Goal: Task Accomplishment & Management: Manage account settings

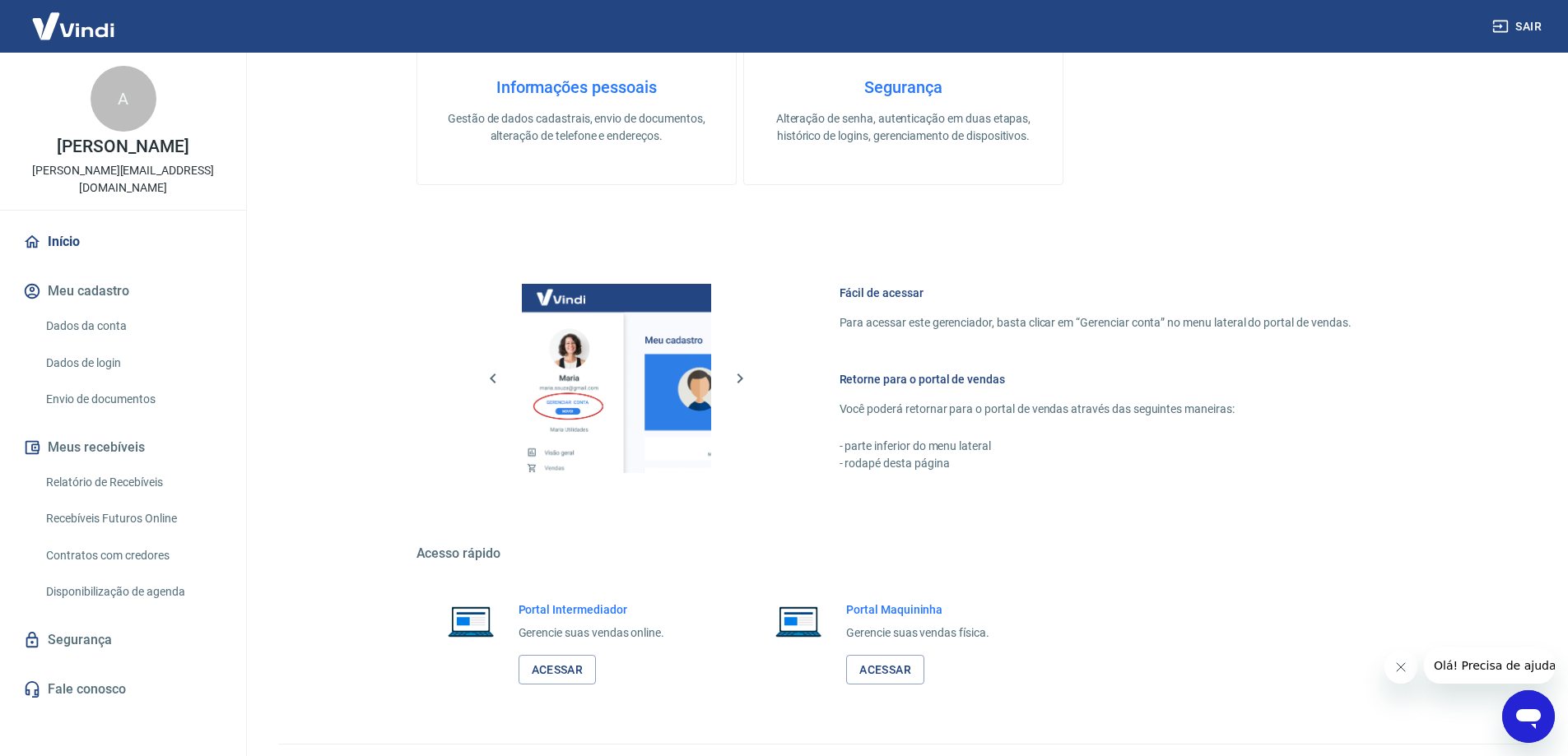
scroll to position [697, 0]
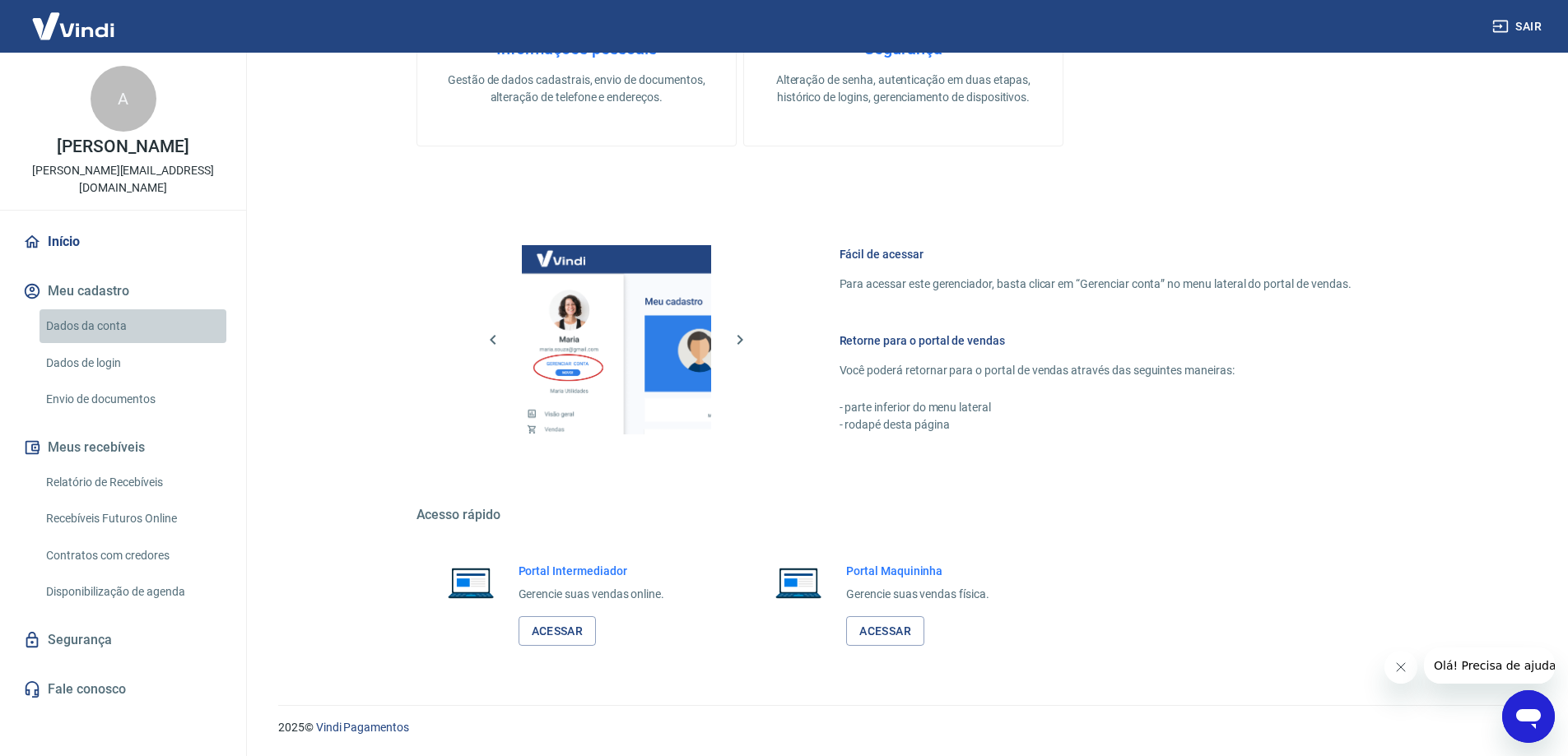
click at [97, 325] on link "Dados da conta" at bounding box center [133, 327] width 187 height 34
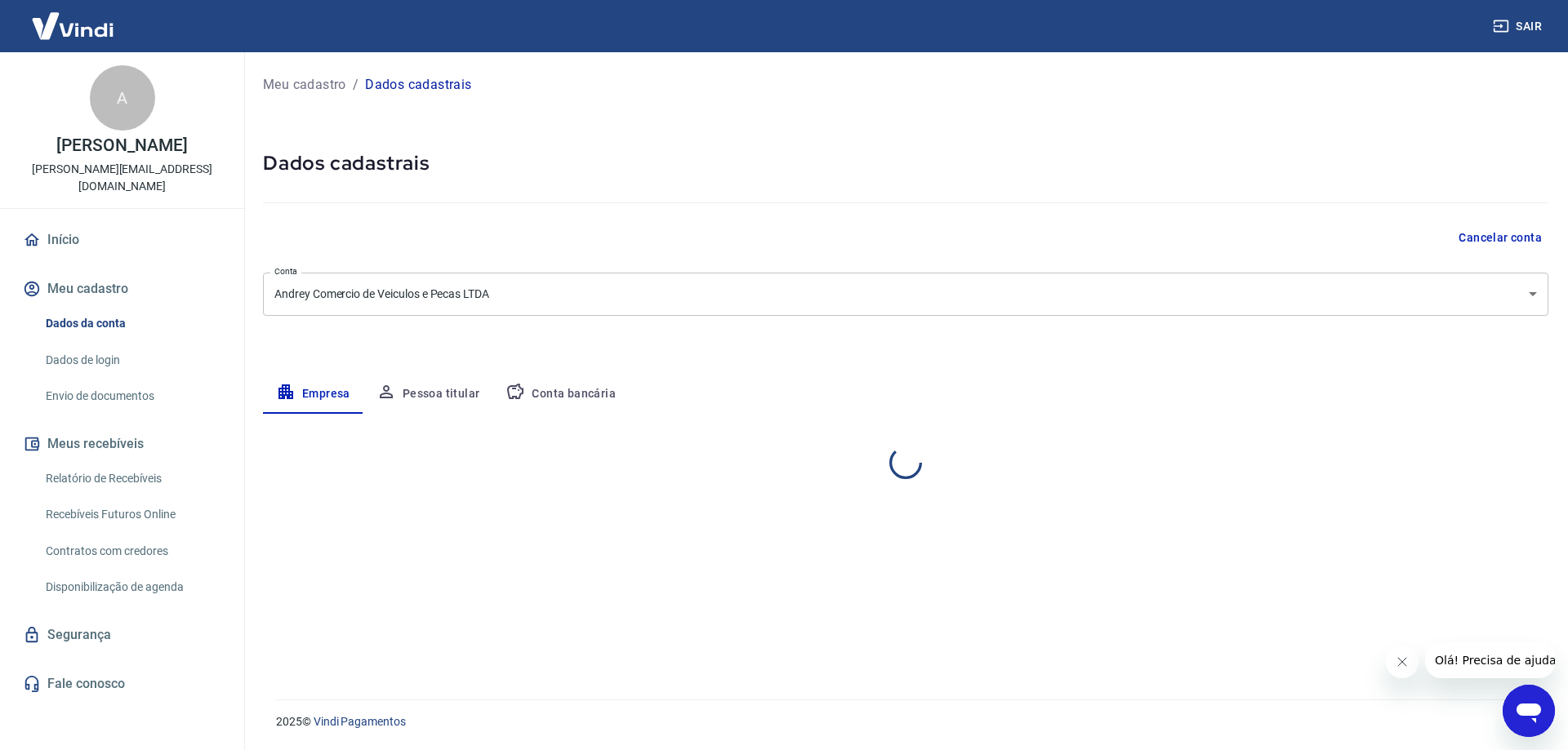
select select "SP"
select select "business"
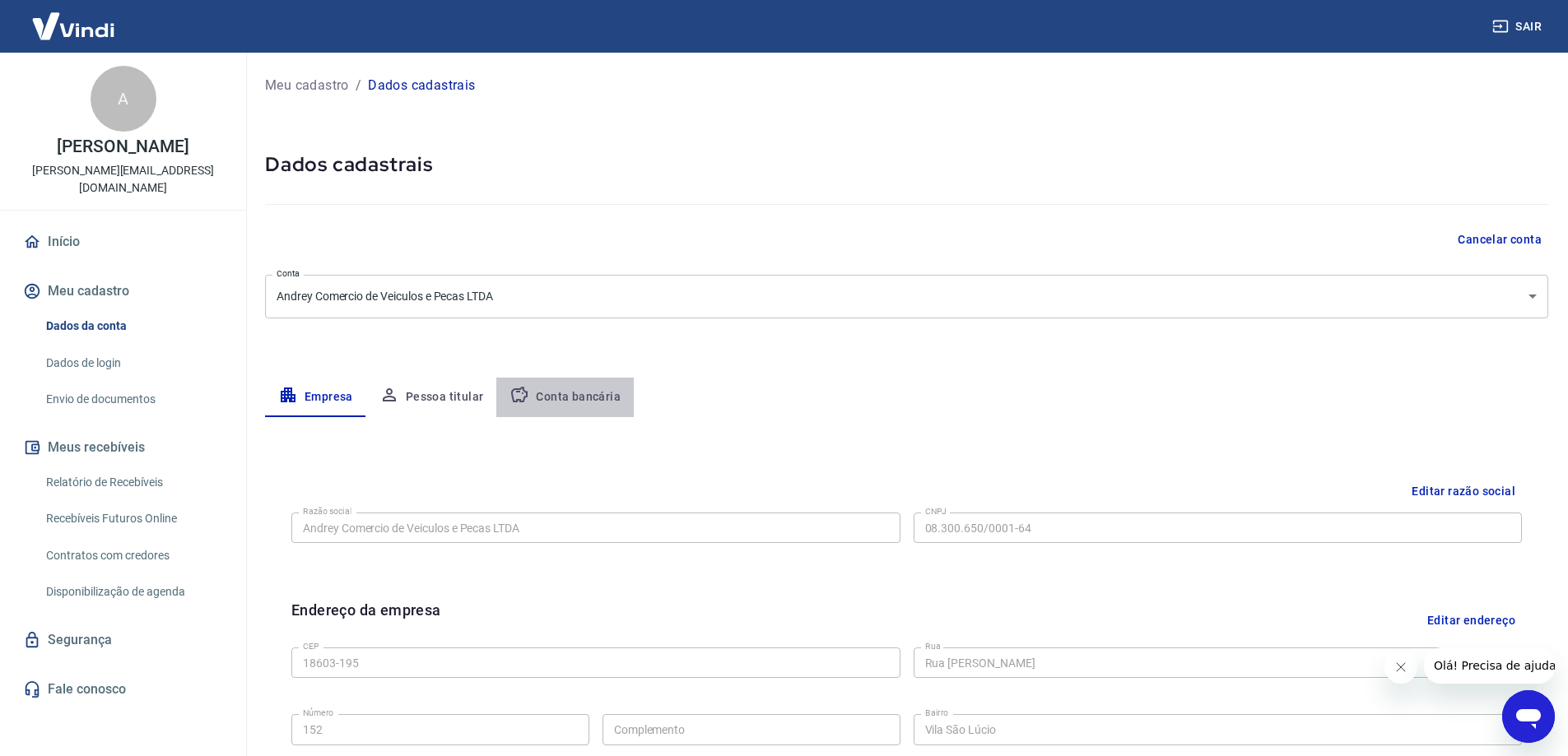
click at [577, 392] on button "Conta bancária" at bounding box center [565, 397] width 137 height 40
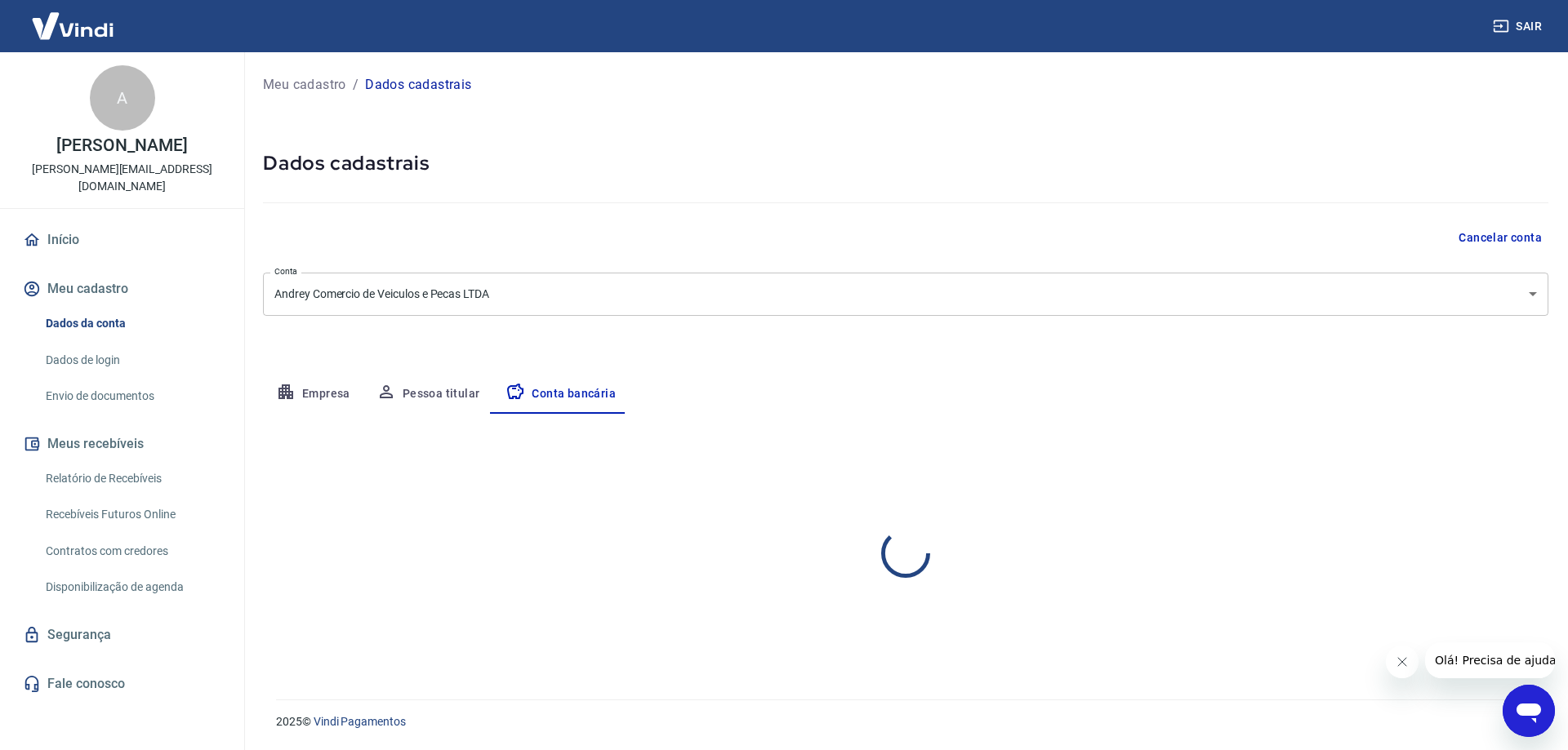
select select "1"
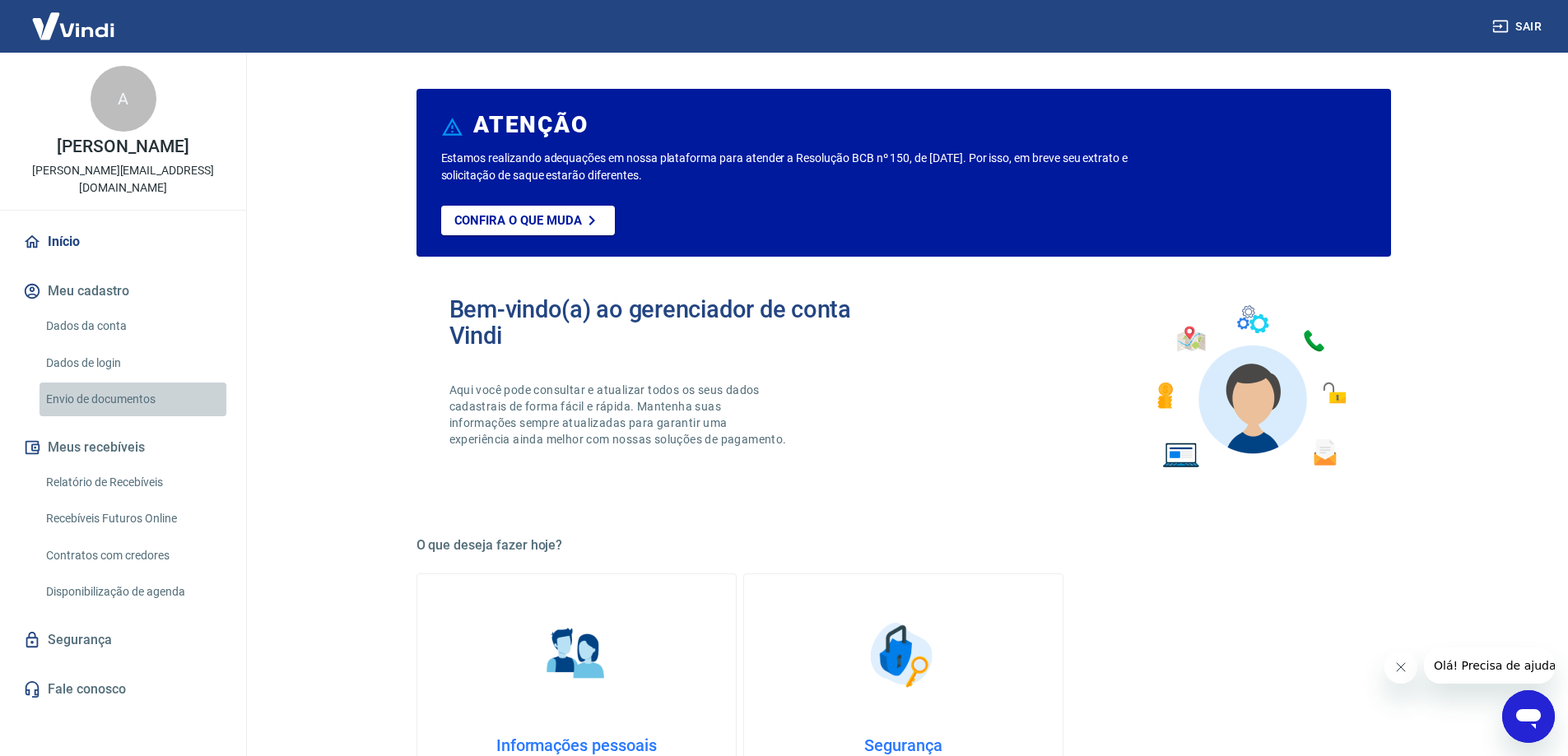
click at [95, 398] on link "Envio de documentos" at bounding box center [133, 400] width 187 height 34
